Goal: Transaction & Acquisition: Purchase product/service

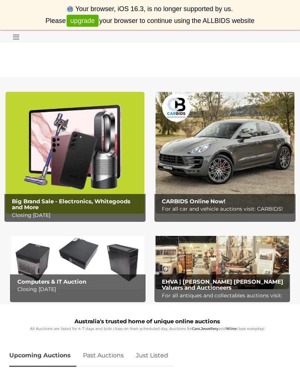
click at [17, 34] on icon at bounding box center [14, 36] width 10 height 7
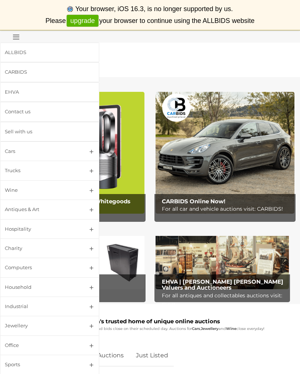
click at [93, 204] on link "Antiques & Art" at bounding box center [49, 210] width 99 height 20
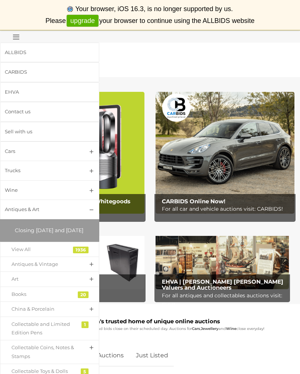
click at [83, 254] on link "View All" at bounding box center [49, 249] width 99 height 15
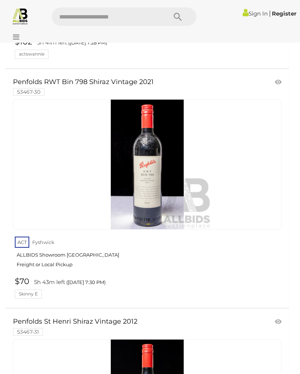
scroll to position [7451, 0]
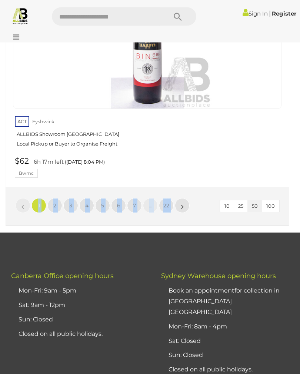
scroll to position [12144, 0]
click at [203, 114] on link "ACT [GEOGRAPHIC_DATA] ALLBIDS Showroom [GEOGRAPHIC_DATA] Local Pickup or Buyer …" at bounding box center [148, 133] width 267 height 38
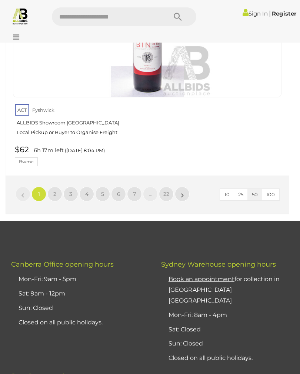
click at [56, 191] on span "2" at bounding box center [54, 194] width 3 height 7
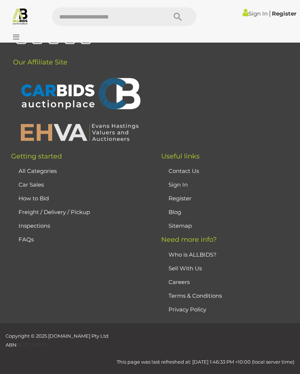
scroll to position [174, 0]
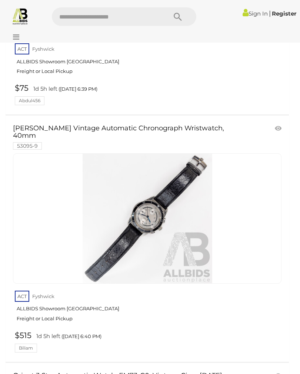
scroll to position [4277, 0]
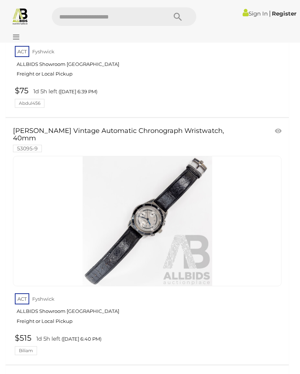
click at [294, 230] on div "[PERSON_NAME] Vintage Automatic Chronograph Wristwatch, 40mm 53095-9 ACT Fyshwi…" at bounding box center [147, 241] width 294 height 246
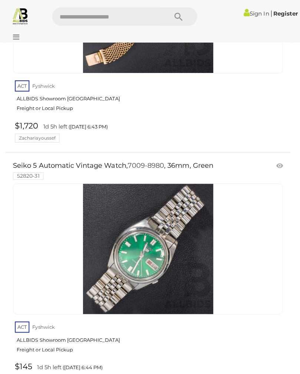
scroll to position [5224, 0]
